Goal: Task Accomplishment & Management: Manage account settings

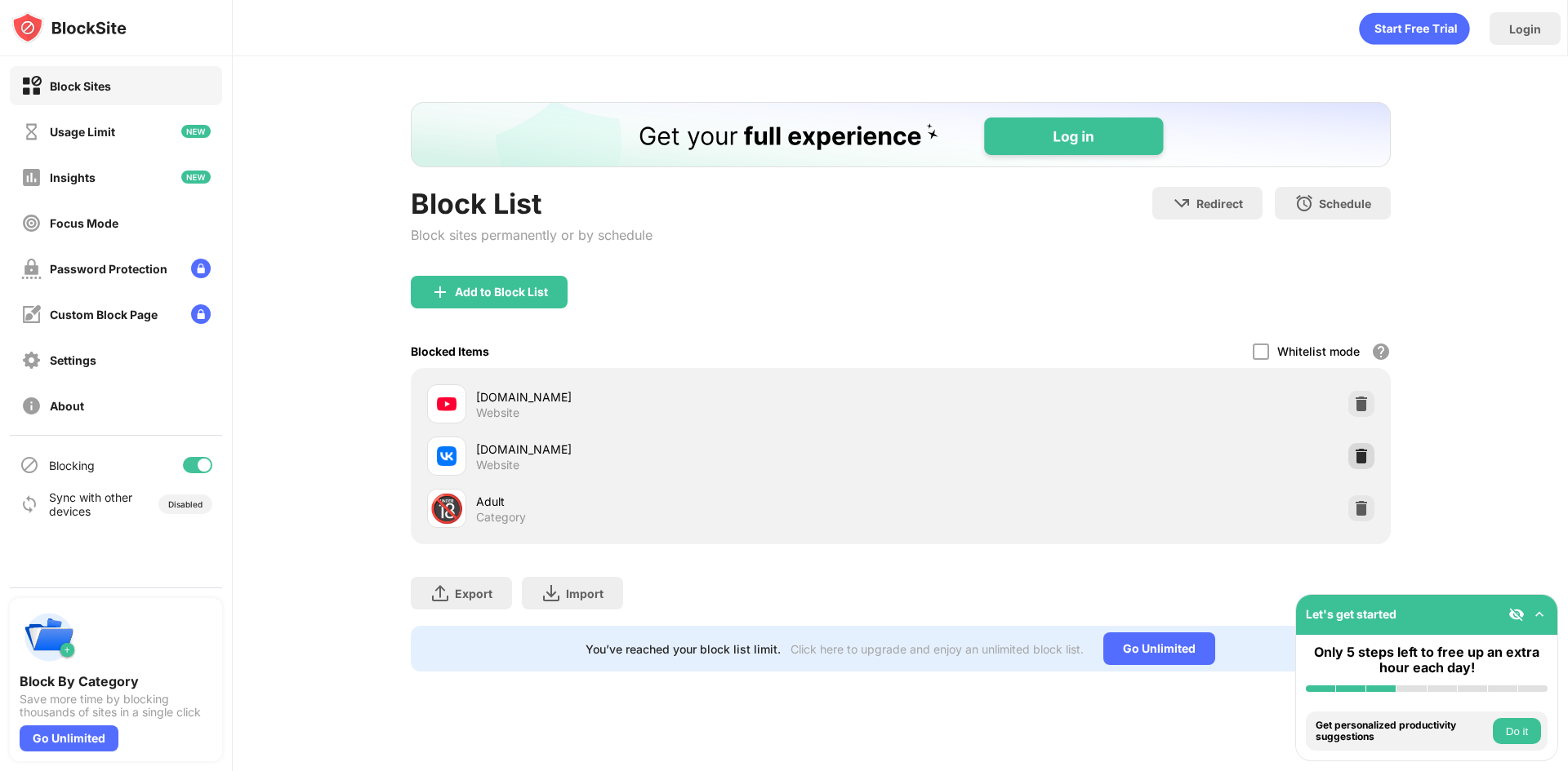
click at [1366, 453] on img at bounding box center [1360, 455] width 16 height 16
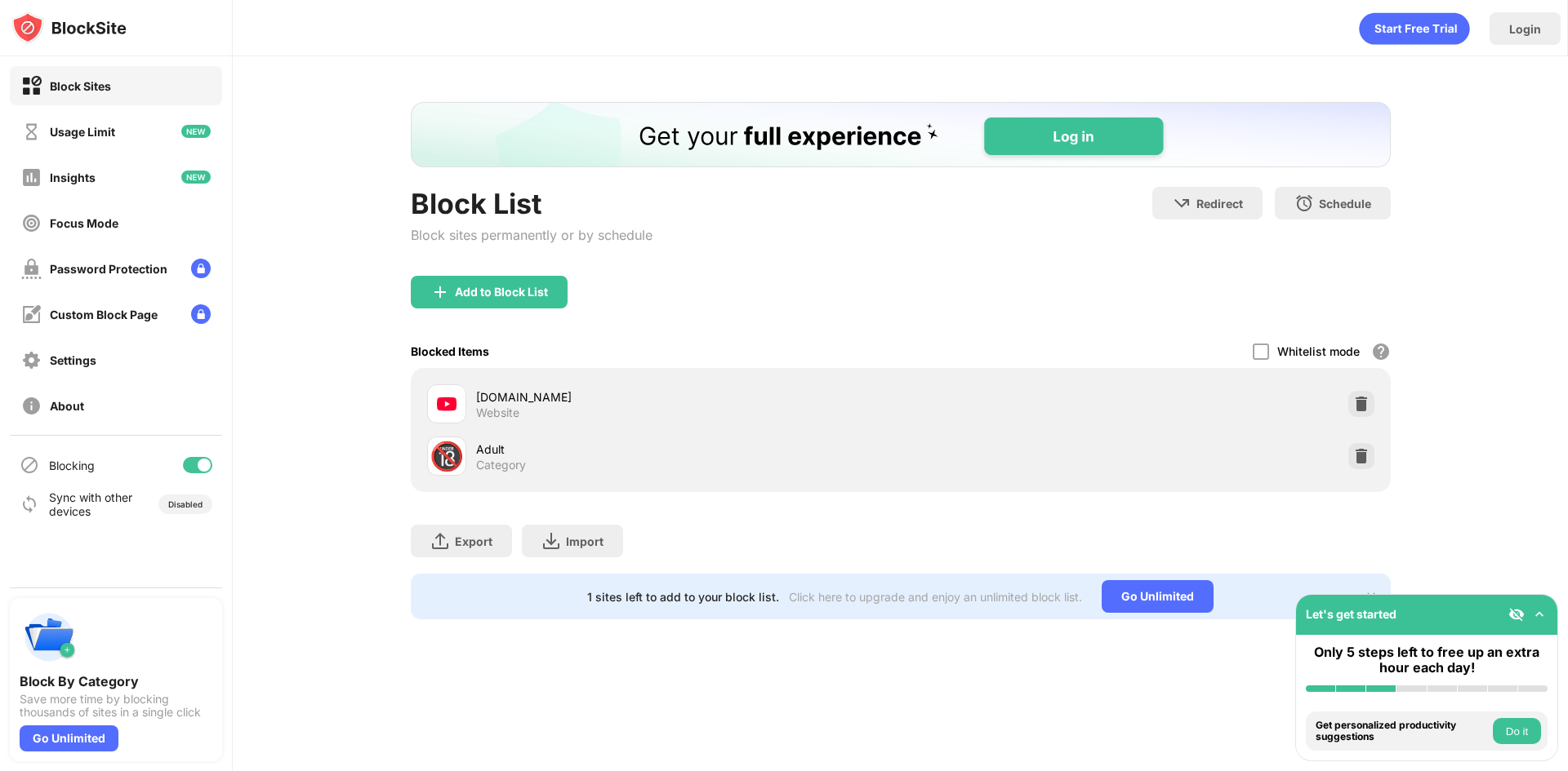
click at [542, 300] on div "Add to Block List" at bounding box center [489, 292] width 157 height 33
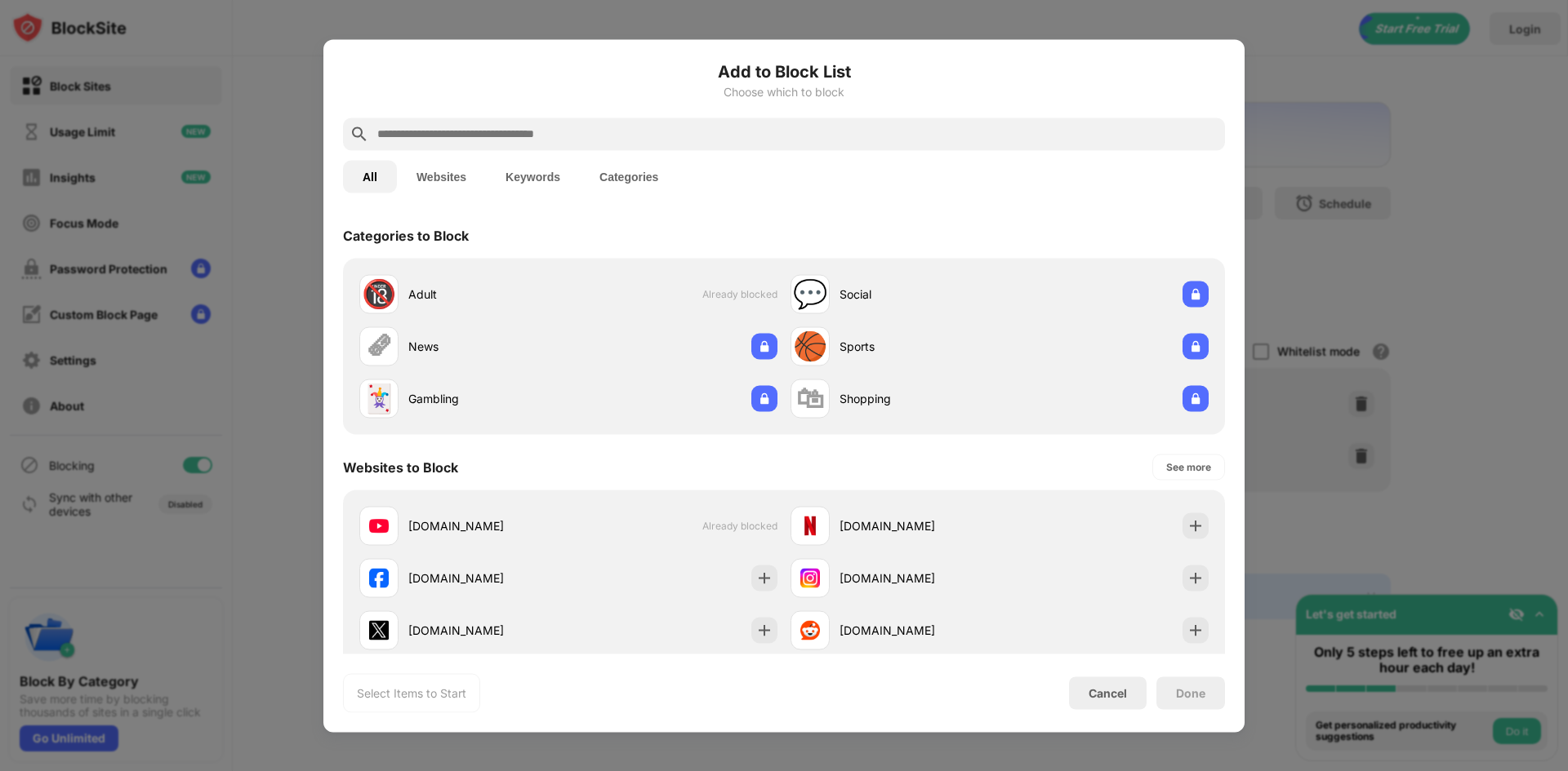
click at [458, 172] on button "Websites" at bounding box center [441, 176] width 89 height 33
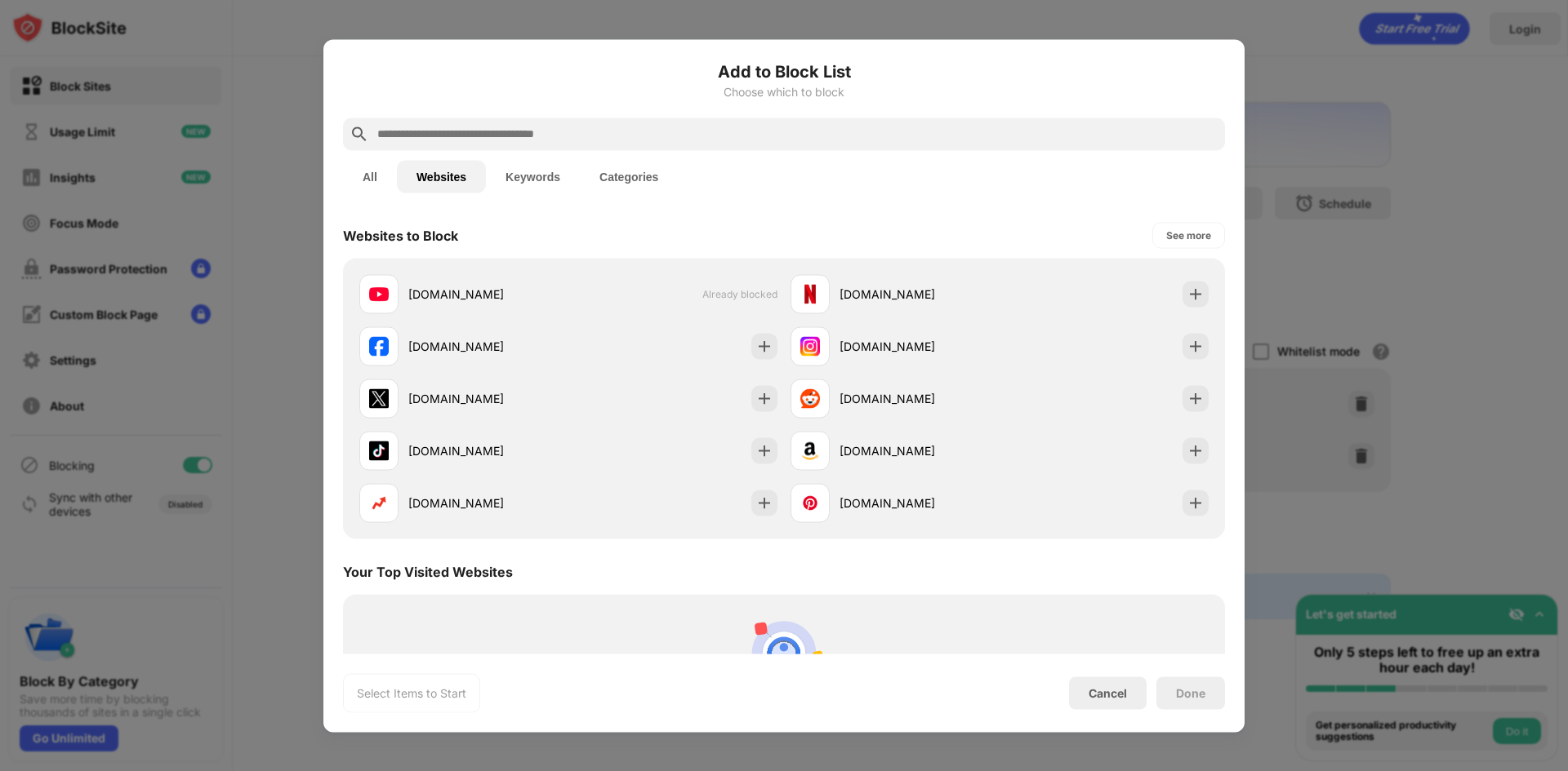
click at [434, 123] on div at bounding box center [784, 133] width 882 height 33
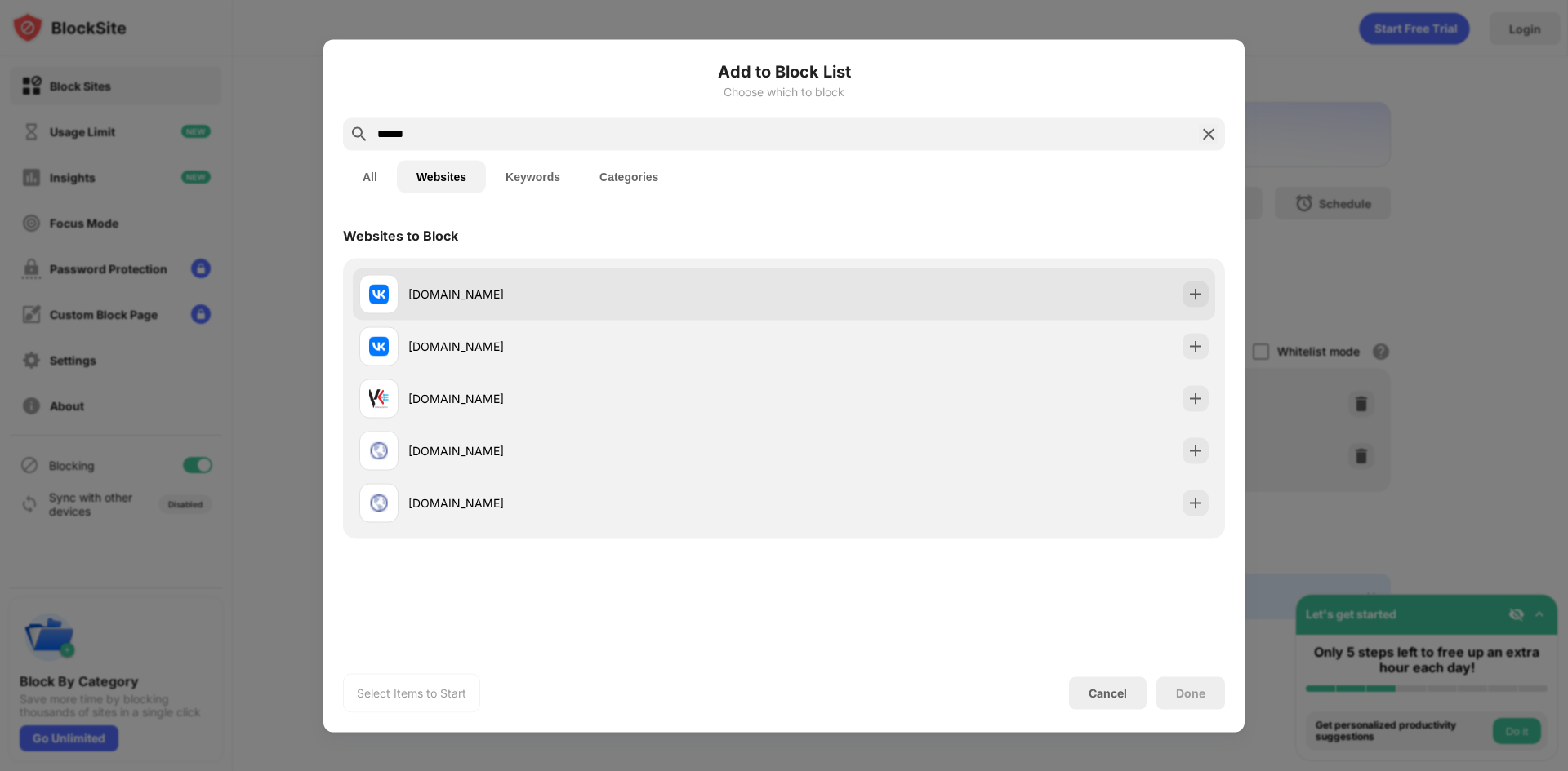
type input "******"
click at [1192, 291] on img at bounding box center [1195, 293] width 16 height 16
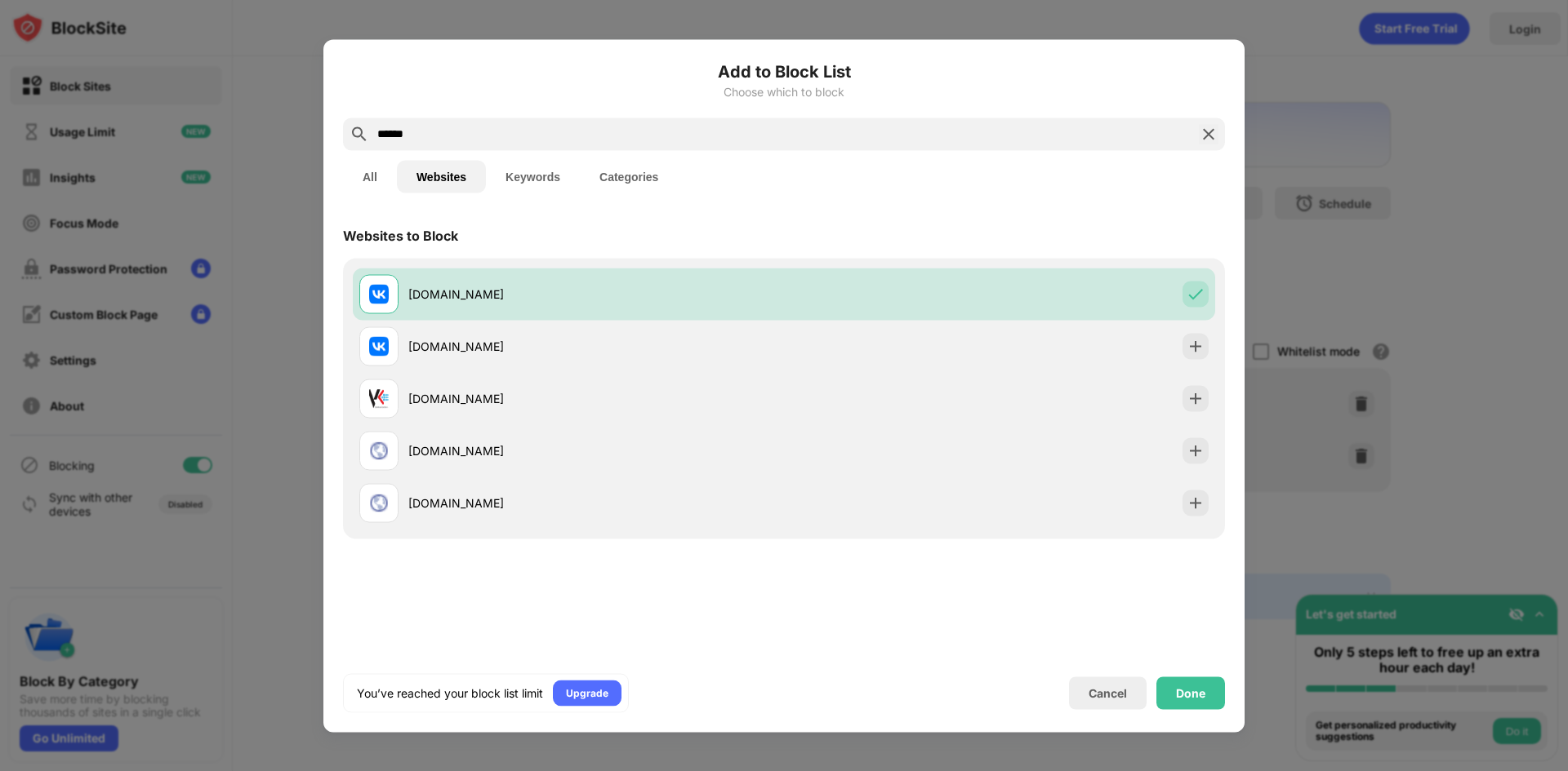
click at [1180, 686] on div "Done" at bounding box center [1189, 693] width 29 height 13
